Goal: Register for event/course

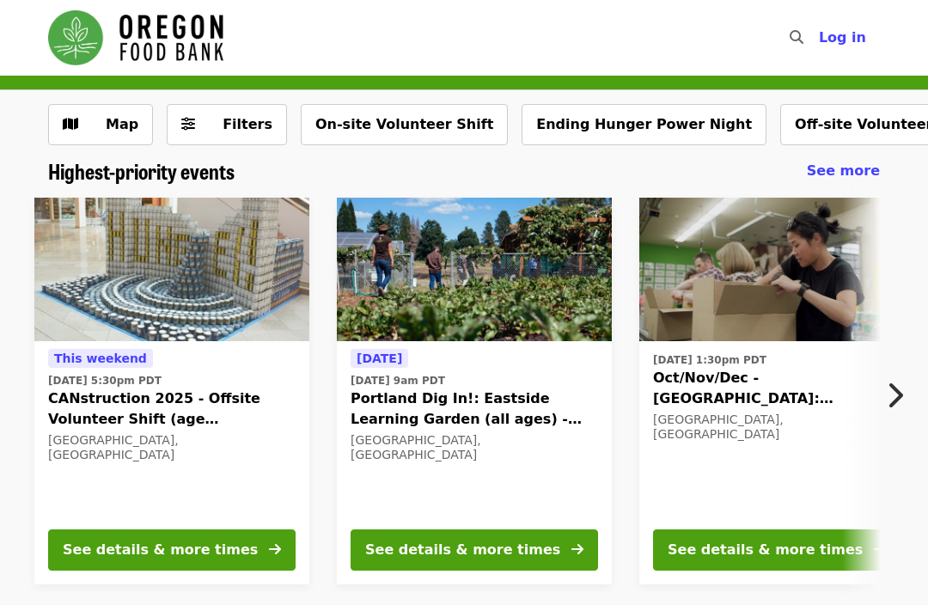
click at [836, 383] on span "Oct/Nov/Dec - [GEOGRAPHIC_DATA]: Repack/Sort (age [DEMOGRAPHIC_DATA]+)" at bounding box center [776, 388] width 247 height 41
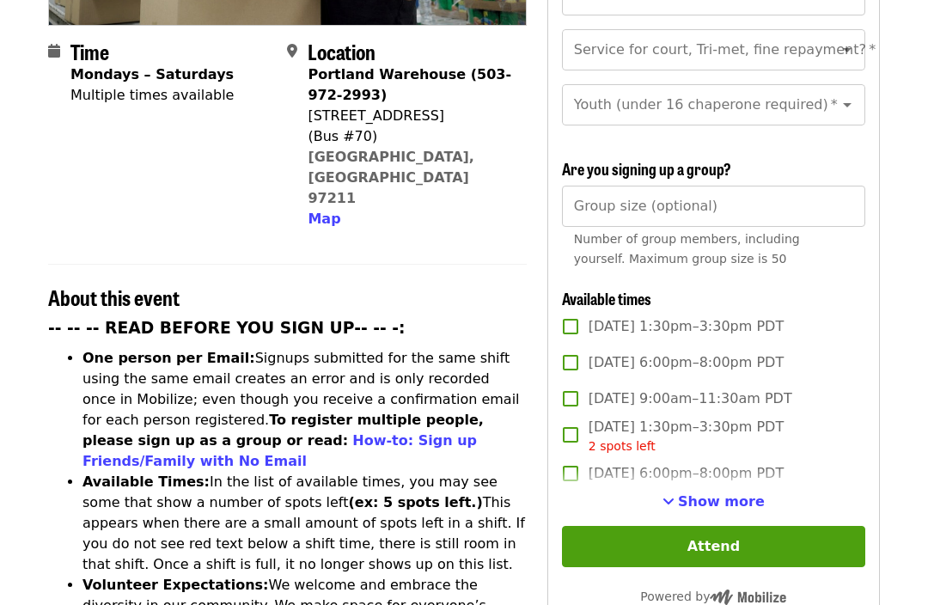
scroll to position [417, 0]
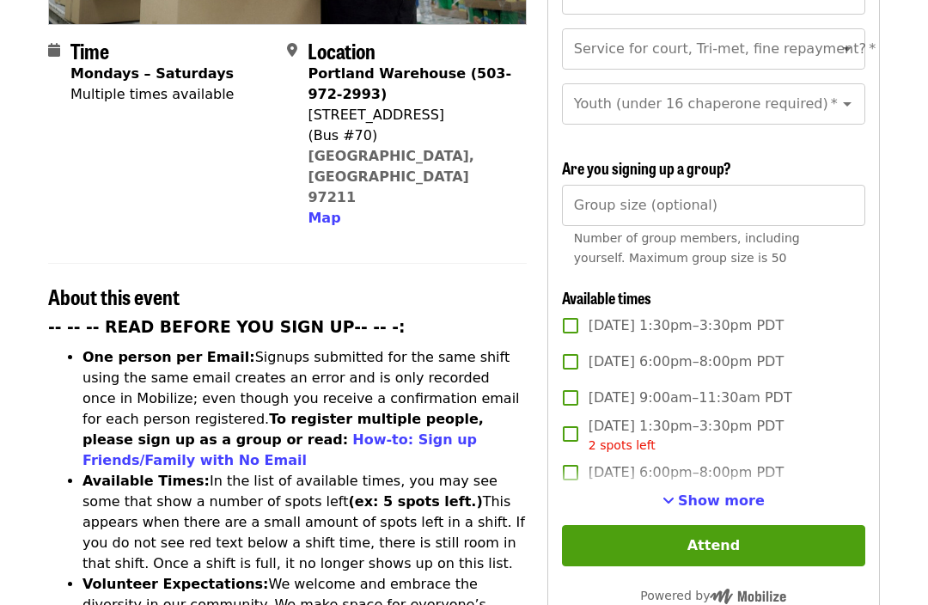
click at [684, 491] on button "Show more" at bounding box center [713, 501] width 102 height 21
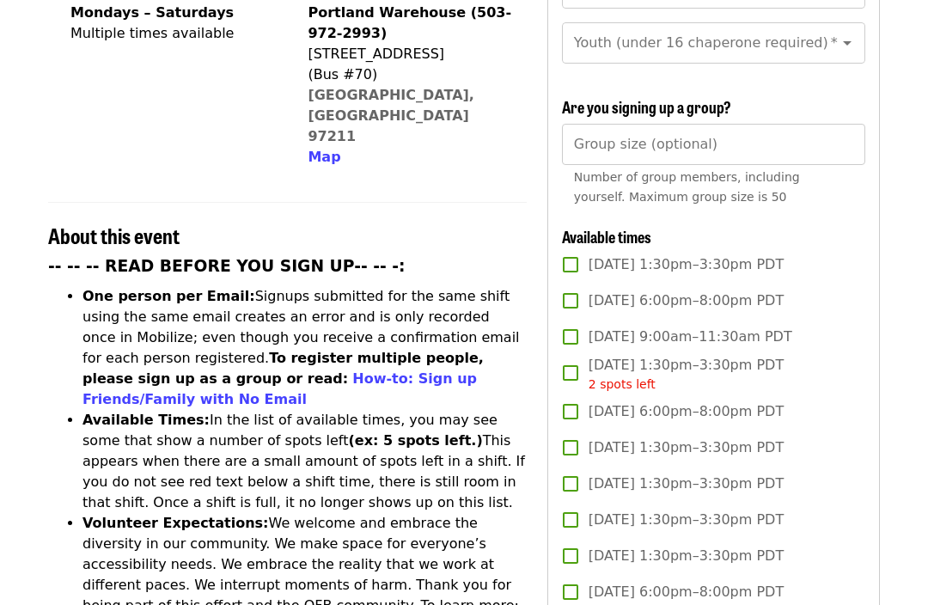
scroll to position [479, 0]
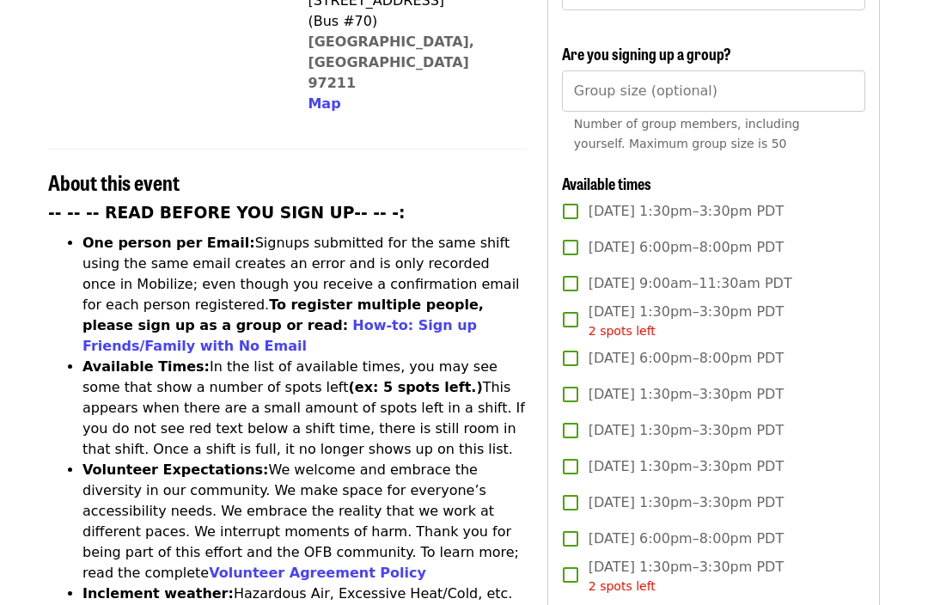
scroll to position [535, 0]
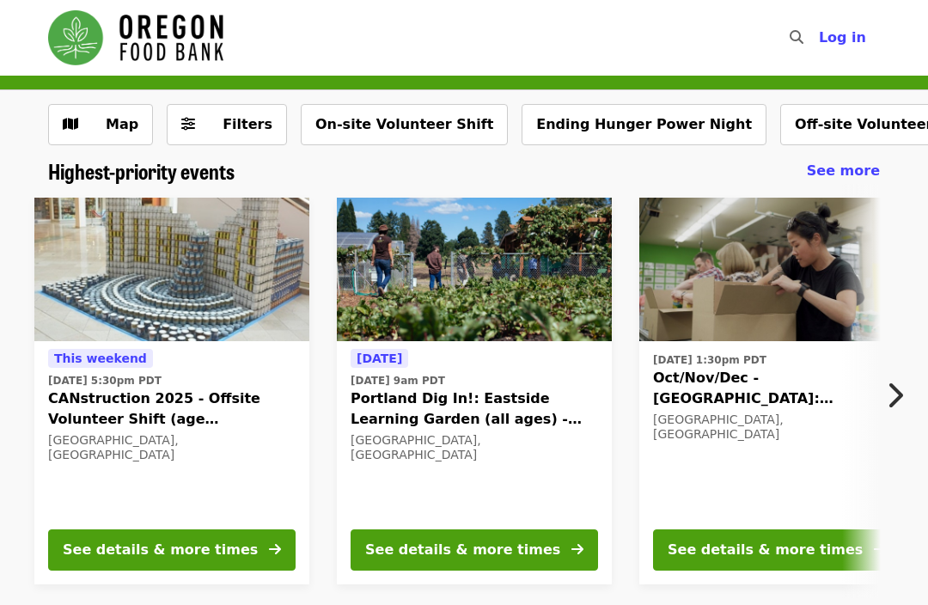
click at [787, 553] on div "See details & more times" at bounding box center [764, 549] width 195 height 21
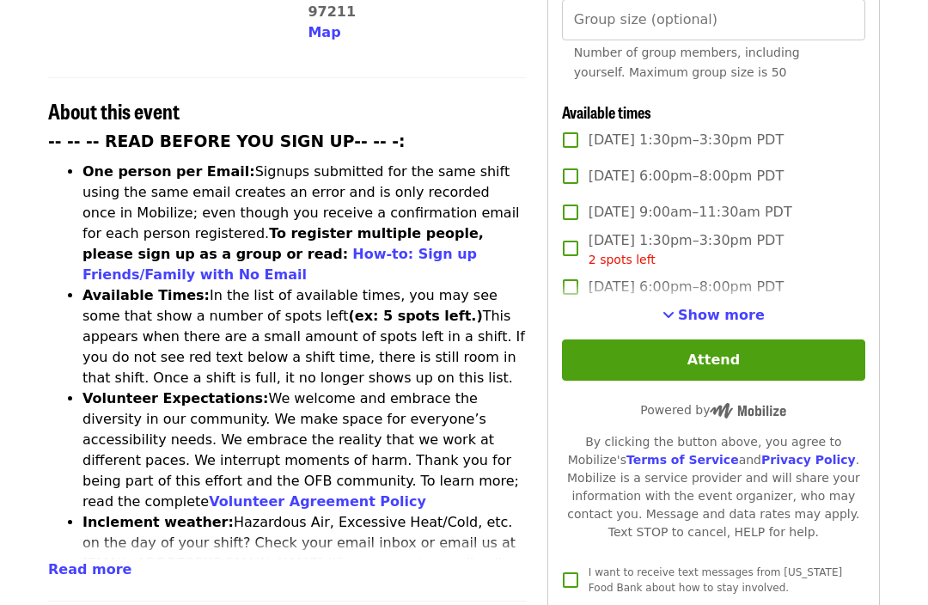
scroll to position [605, 0]
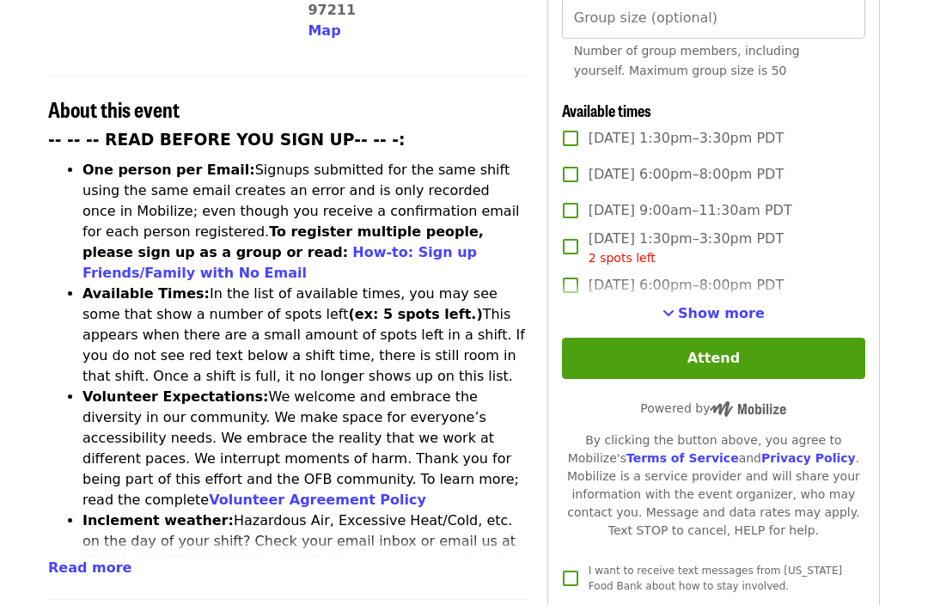
click at [690, 305] on span "Show more" at bounding box center [721, 313] width 87 height 16
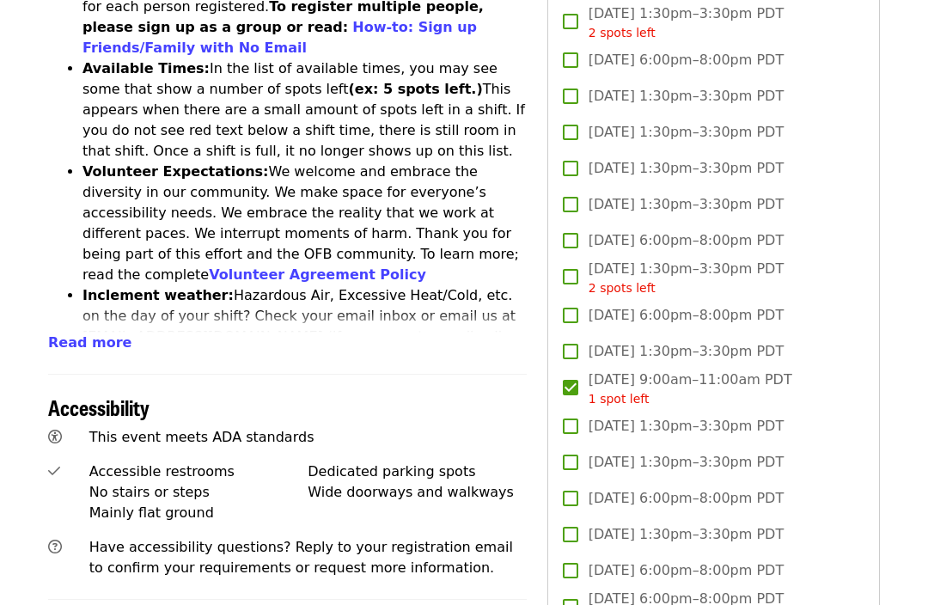
scroll to position [830, 0]
